Goal: Task Accomplishment & Management: Complete application form

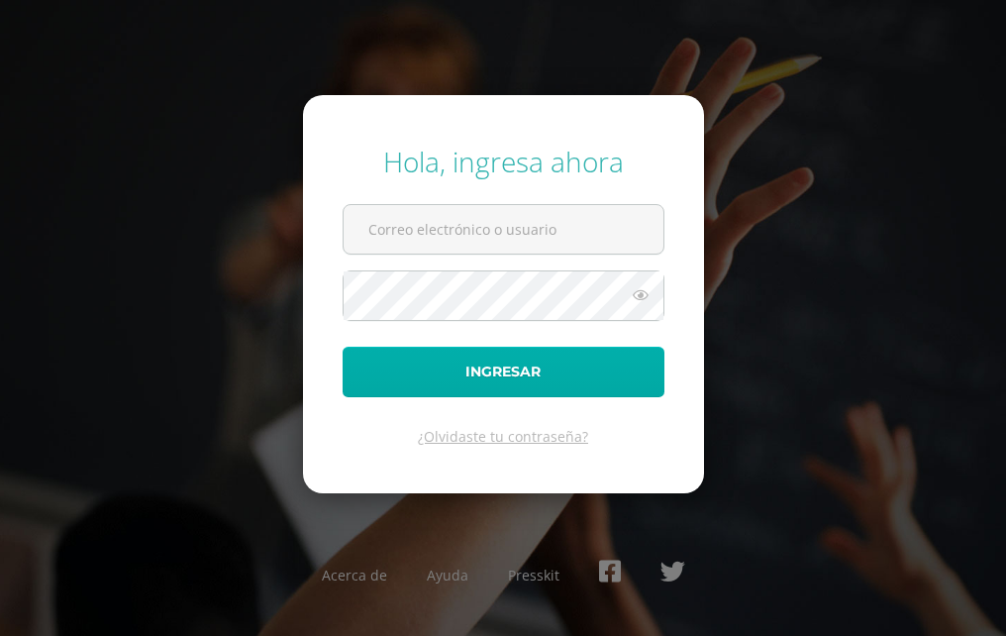
type input "2019071"
click at [366, 366] on button "Ingresar" at bounding box center [504, 372] width 322 height 51
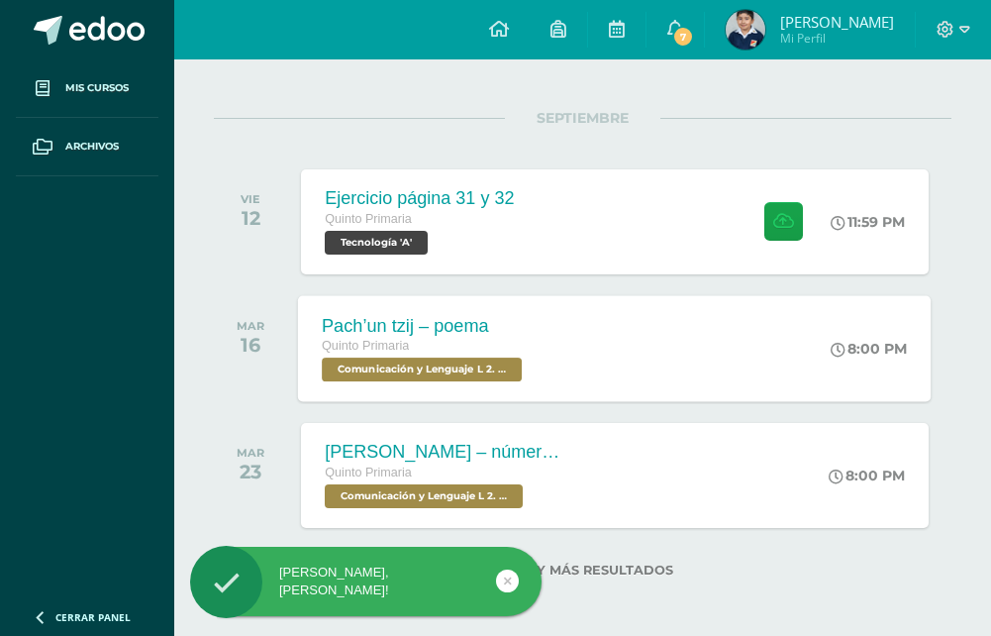
scroll to position [227, 0]
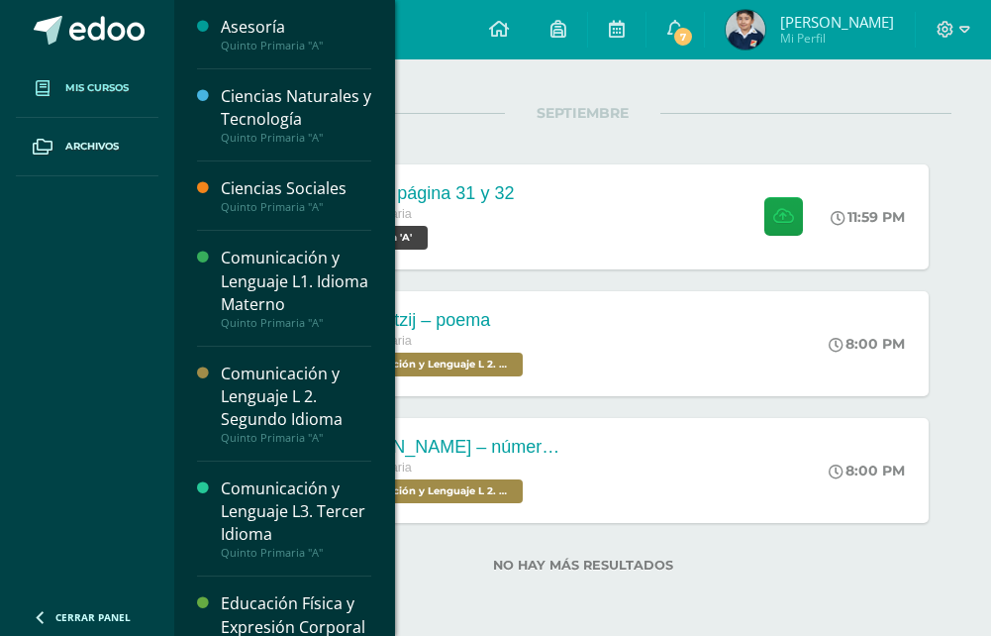
click at [112, 77] on link "Mis cursos" at bounding box center [87, 88] width 143 height 58
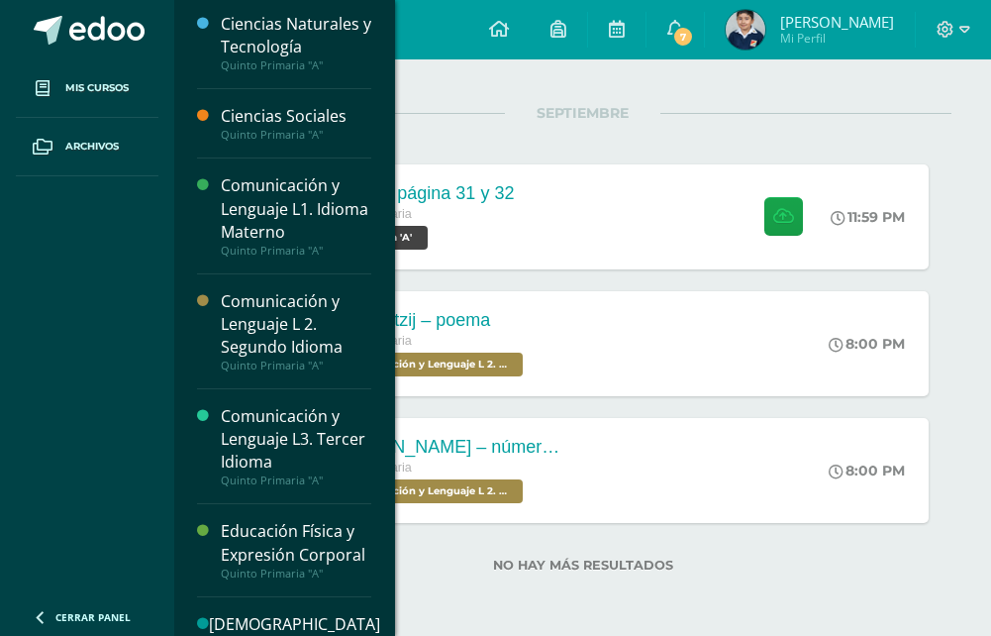
scroll to position [301, 0]
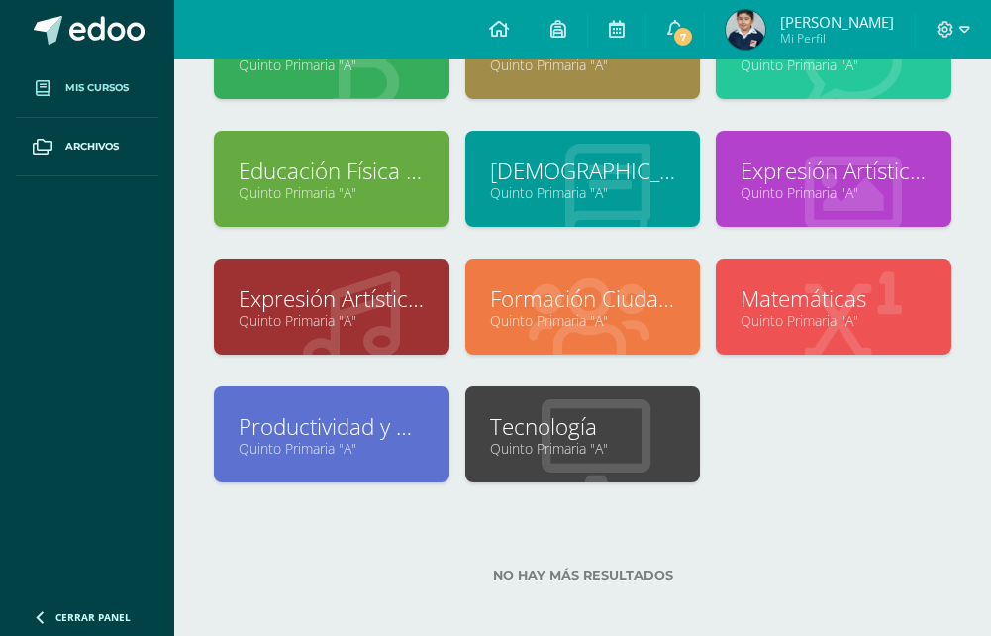
scroll to position [324, 0]
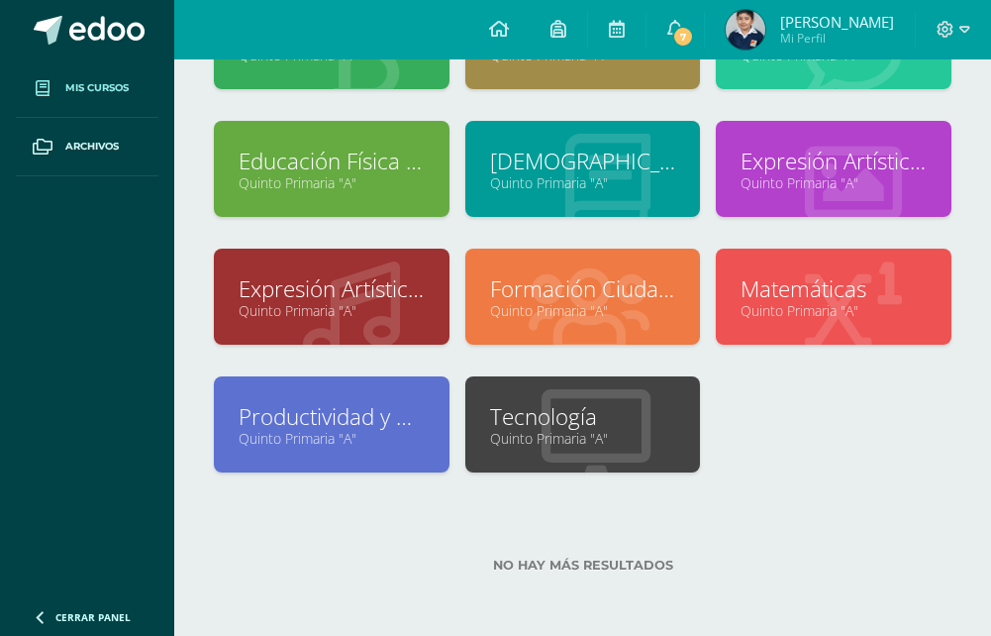
click at [560, 430] on link "Quinto Primaria "A"" at bounding box center [583, 438] width 186 height 19
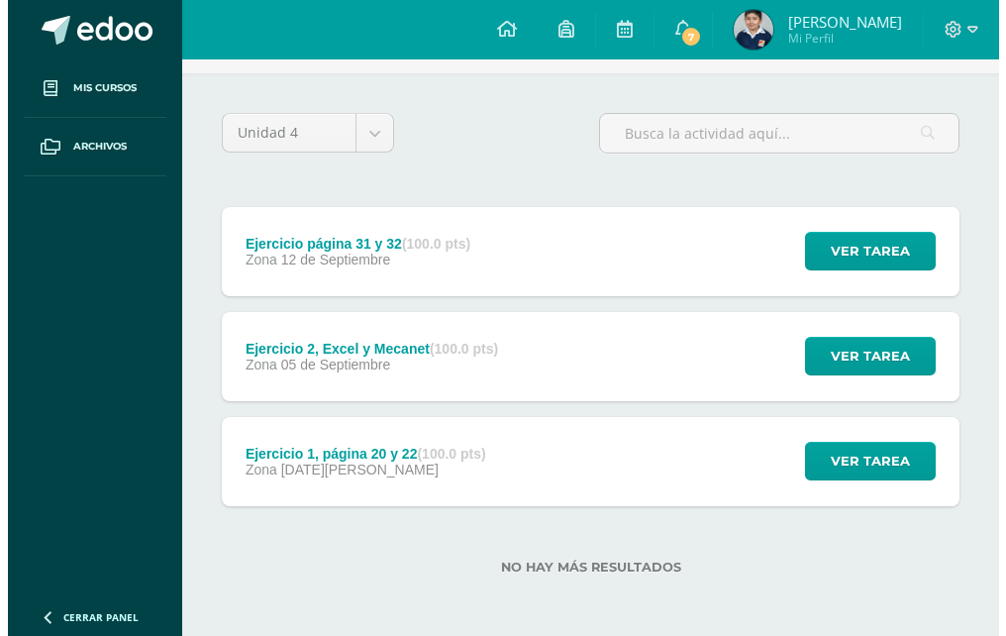
scroll to position [125, 0]
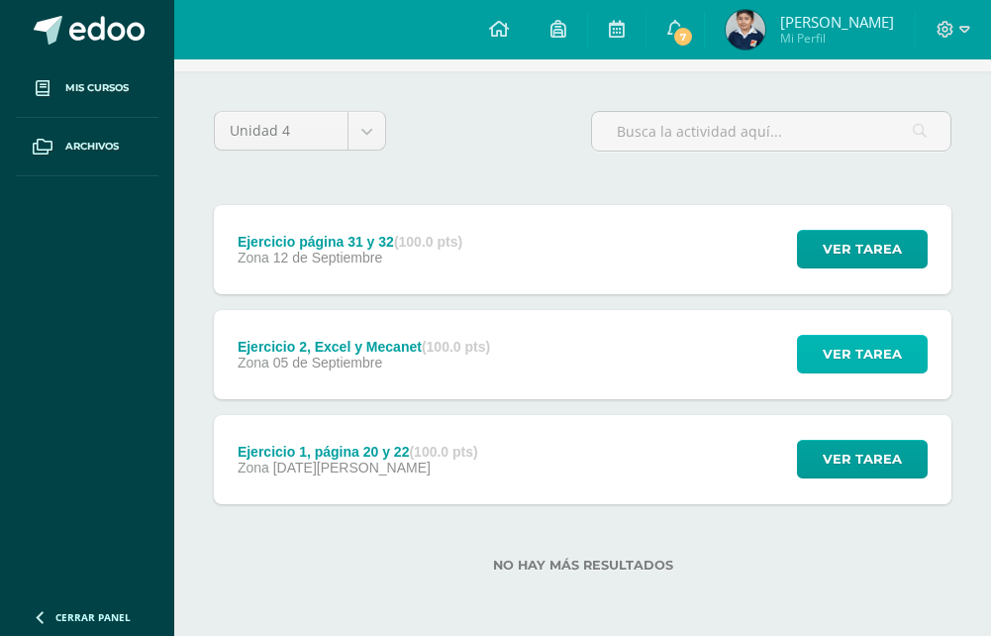
click at [829, 346] on span "Ver tarea" at bounding box center [862, 354] width 79 height 37
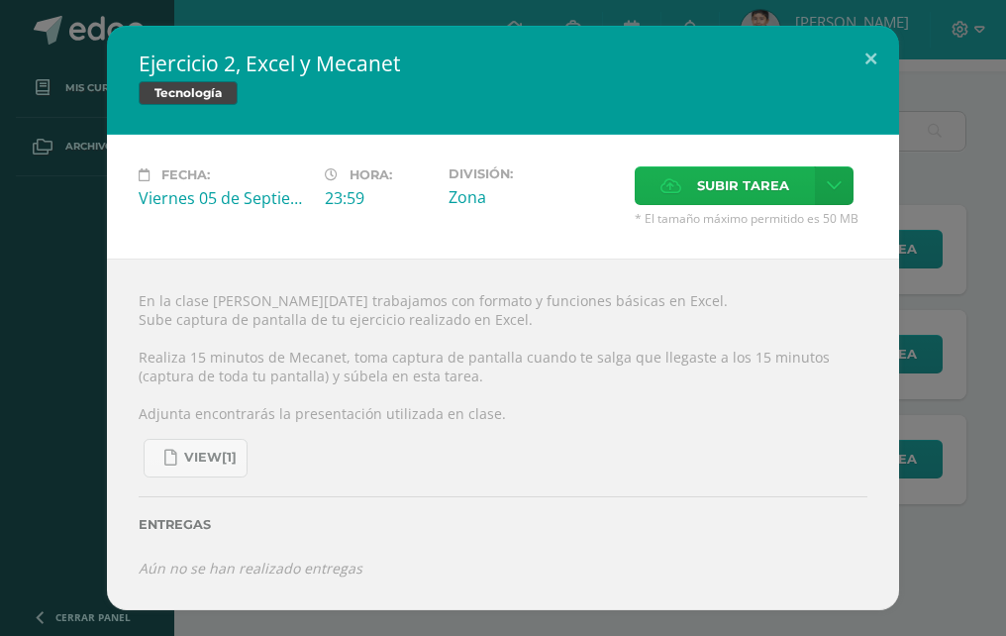
click at [746, 189] on span "Subir tarea" at bounding box center [743, 185] width 92 height 37
click at [0, 0] on input "Subir tarea" at bounding box center [0, 0] width 0 height 0
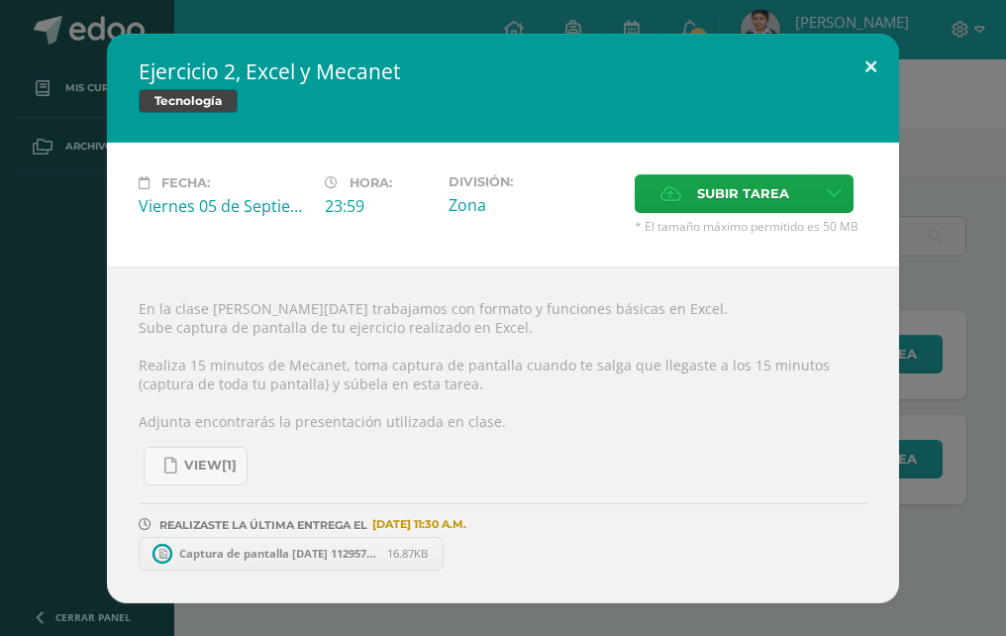
scroll to position [20, 0]
click at [872, 52] on button at bounding box center [871, 67] width 56 height 67
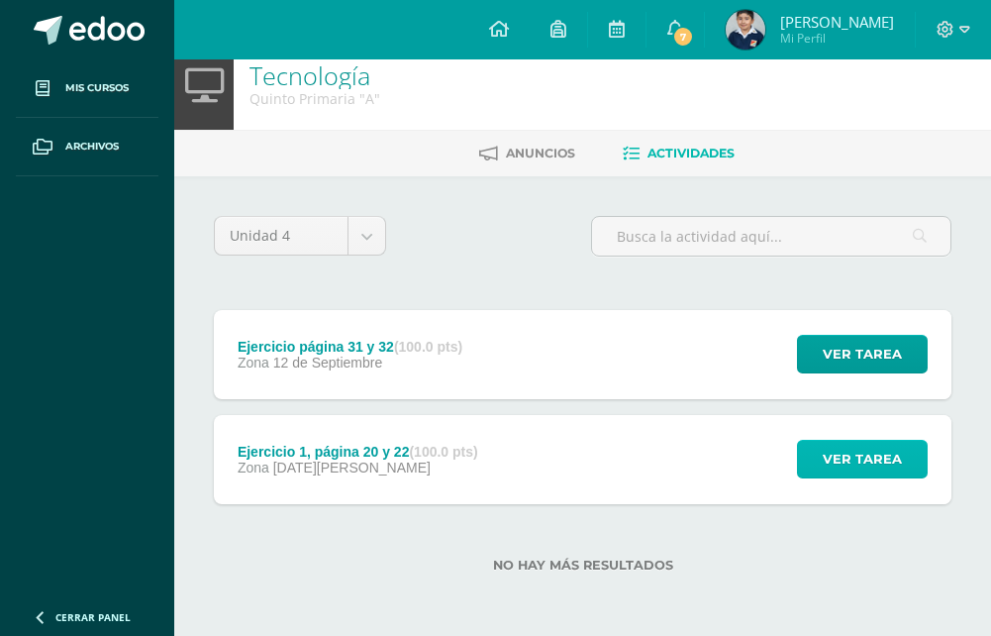
click at [839, 460] on span "Ver tarea" at bounding box center [862, 459] width 79 height 37
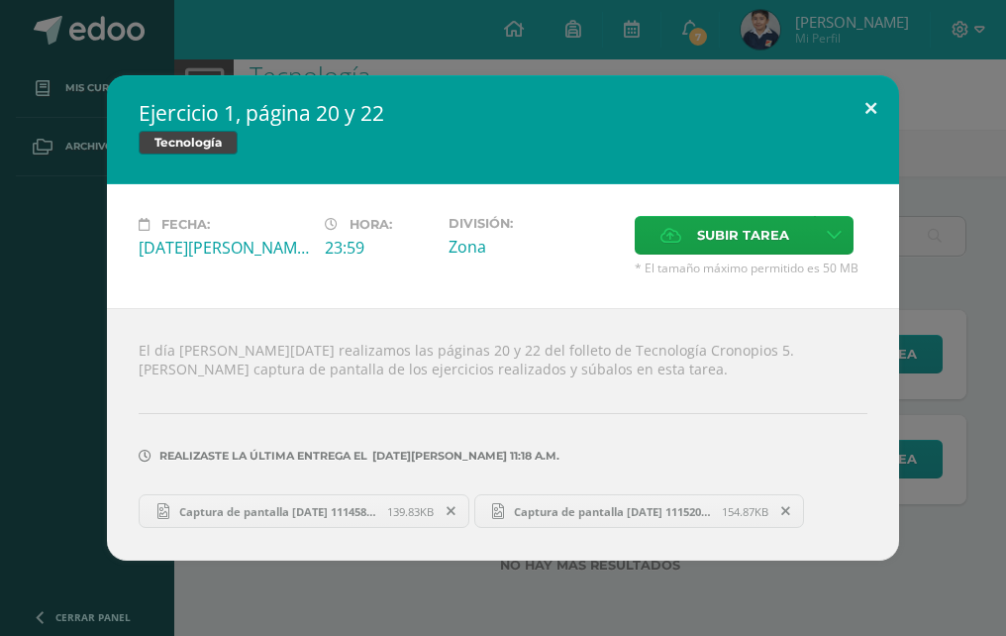
click at [856, 94] on button at bounding box center [871, 108] width 56 height 67
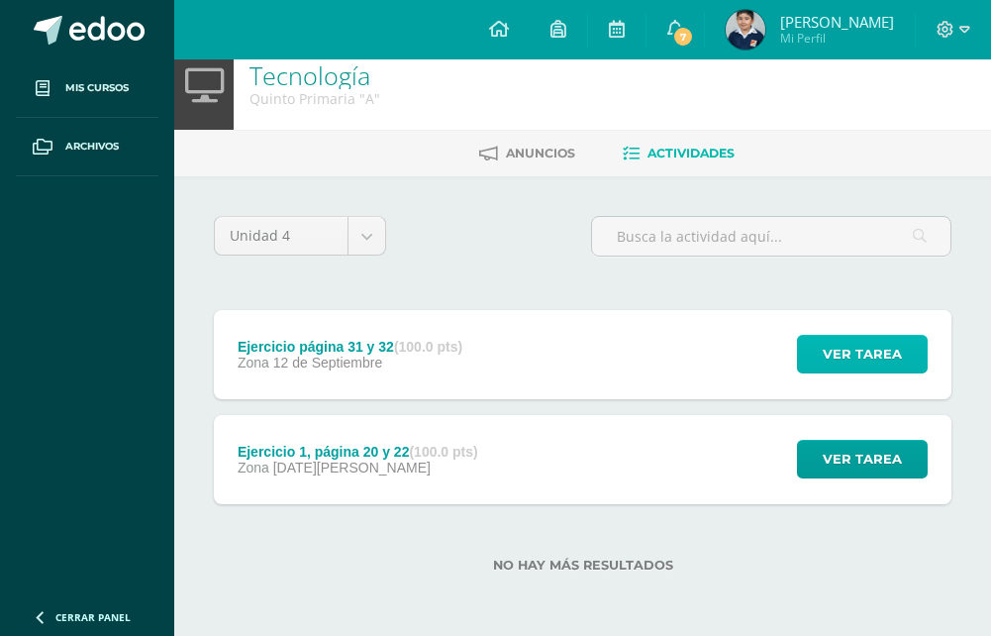
click at [832, 337] on span "Ver tarea" at bounding box center [862, 354] width 79 height 37
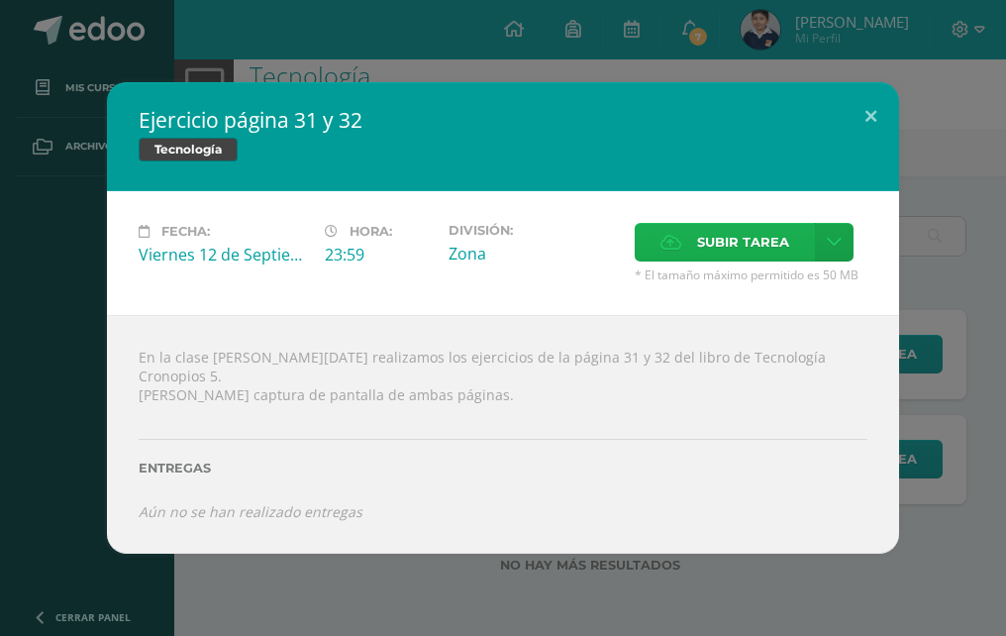
click at [706, 260] on span "Subir tarea" at bounding box center [743, 242] width 92 height 37
click at [0, 0] on input "Subir tarea" at bounding box center [0, 0] width 0 height 0
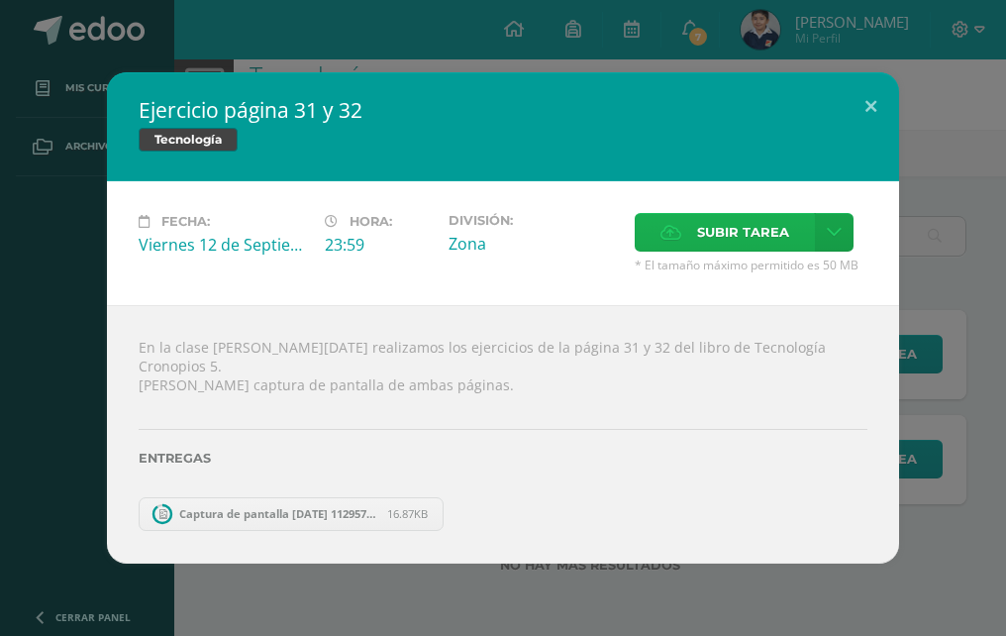
scroll to position [0, 0]
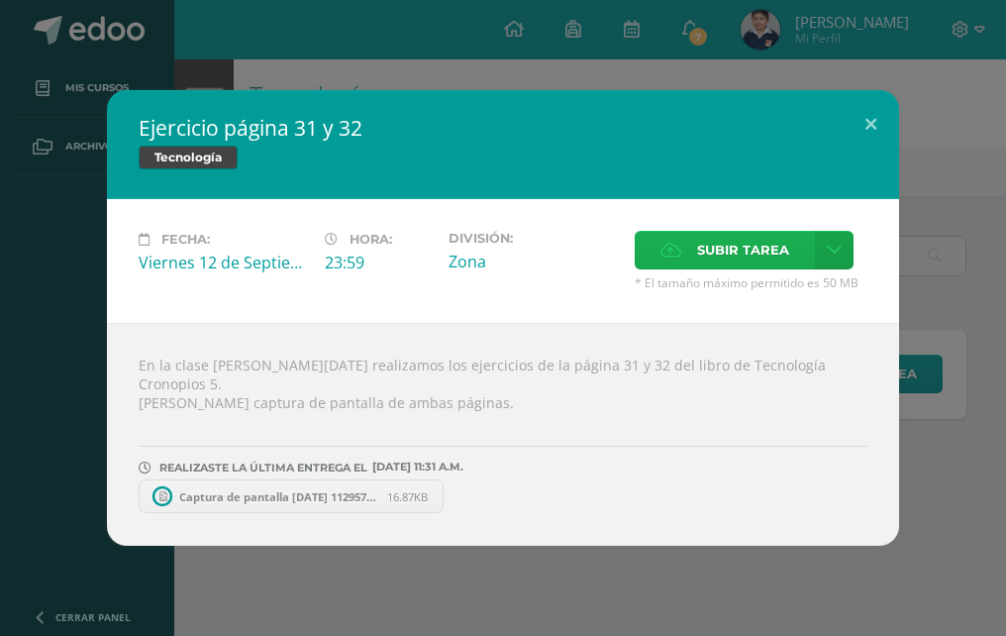
click at [691, 239] on div "Fecha: Viernes 12 de Septiembre Hora: 23:59 División: Zona Subir tarea Cancelar" at bounding box center [503, 261] width 792 height 124
click at [691, 256] on label "Subir tarea" at bounding box center [725, 250] width 180 height 39
click at [0, 0] on input "Subir tarea" at bounding box center [0, 0] width 0 height 0
